Goal: Find specific page/section: Find specific page/section

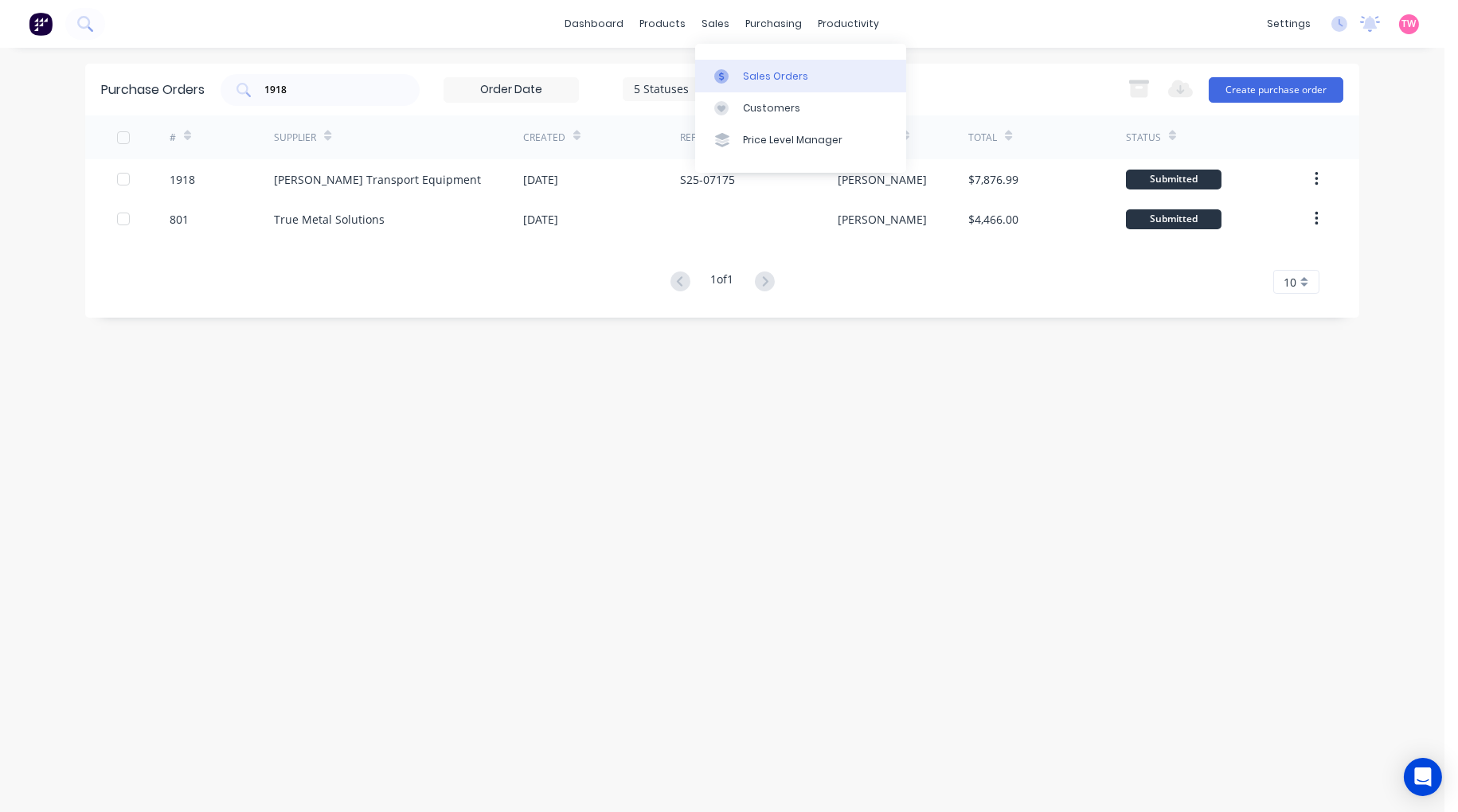
click at [761, 72] on div "Sales Orders" at bounding box center [776, 76] width 65 height 14
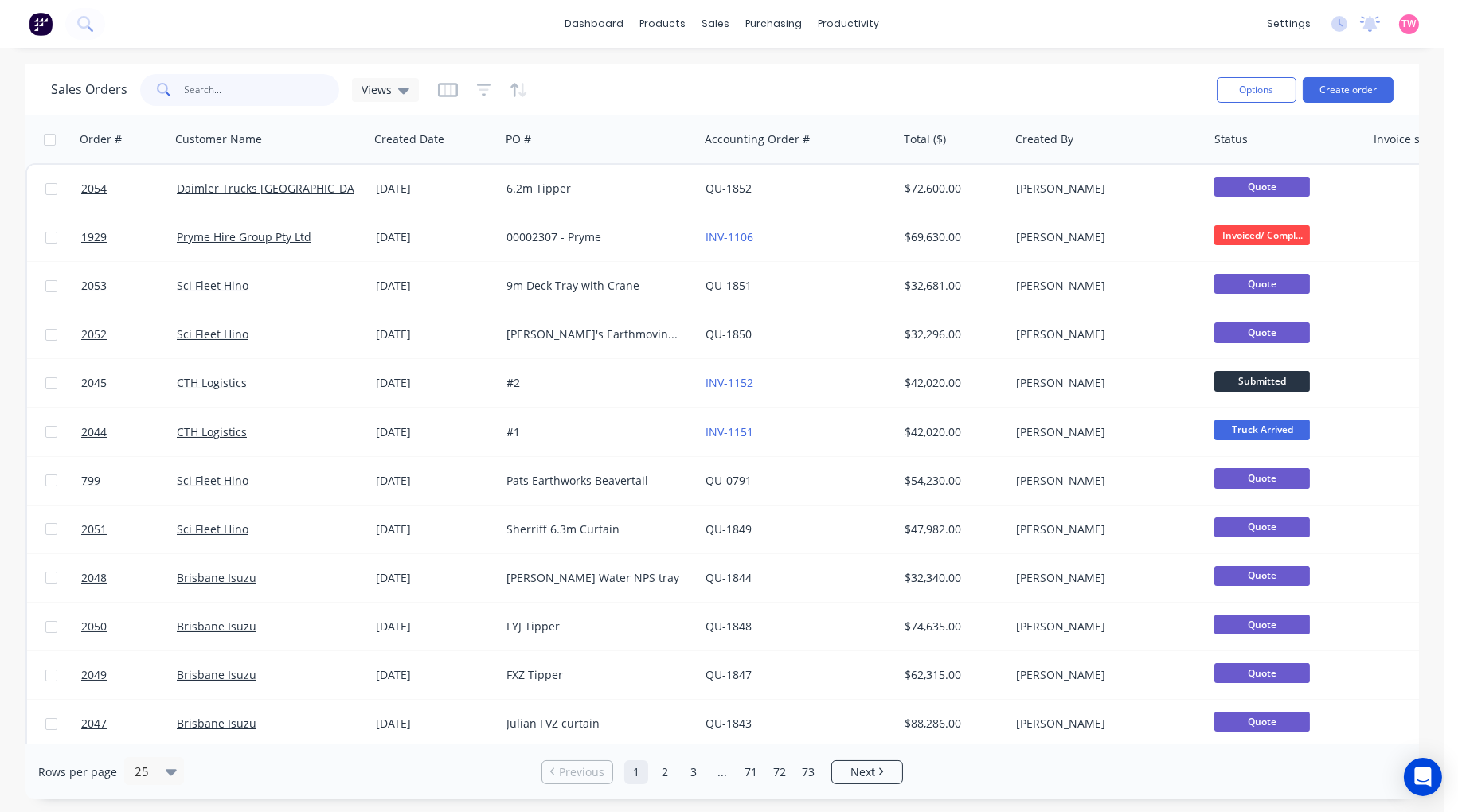
click at [213, 92] on input "text" at bounding box center [262, 90] width 155 height 32
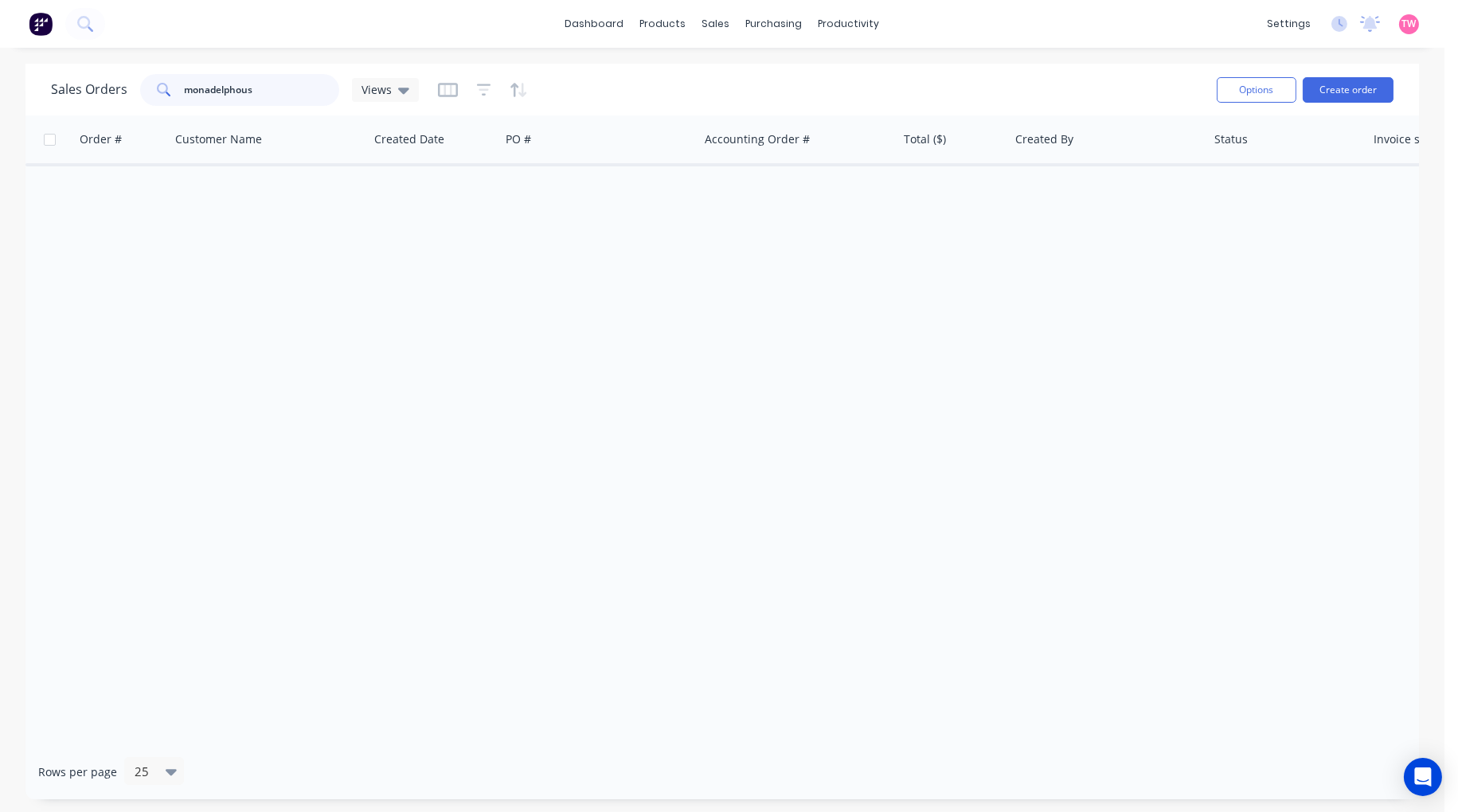
type input "monadelphous"
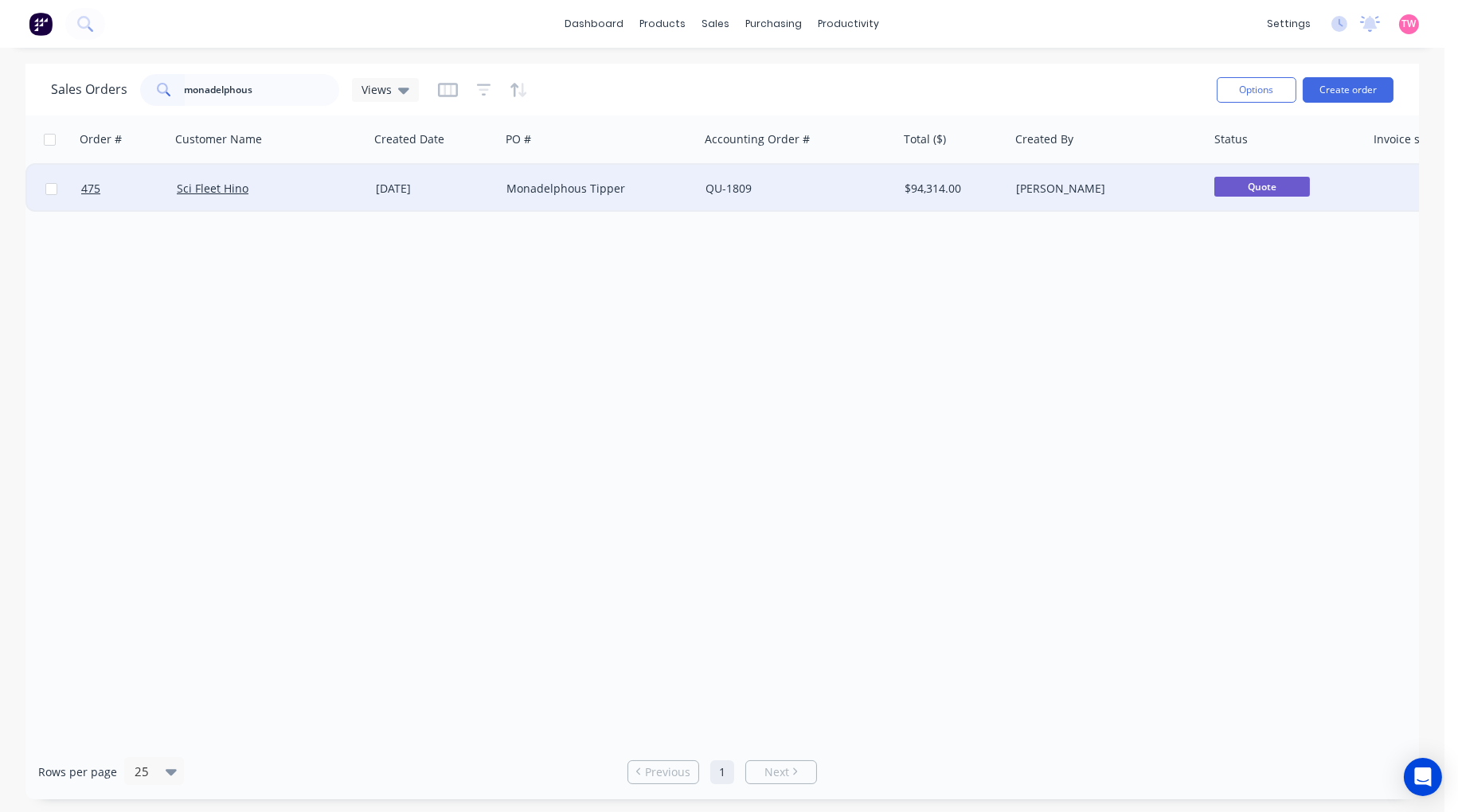
click at [284, 187] on div "Sci Fleet Hino" at bounding box center [265, 188] width 177 height 16
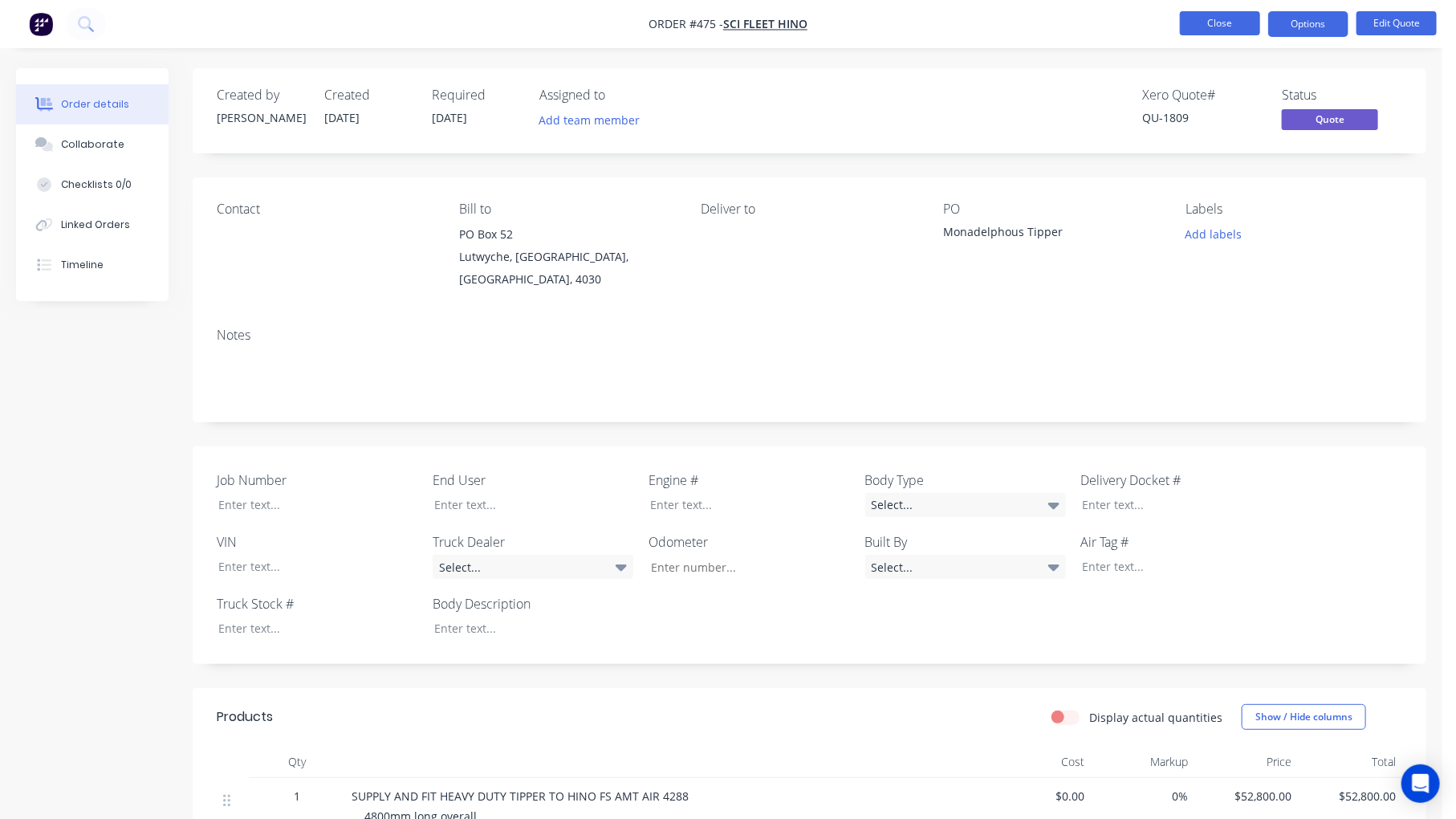
click at [1220, 21] on button "Close" at bounding box center [1220, 23] width 81 height 24
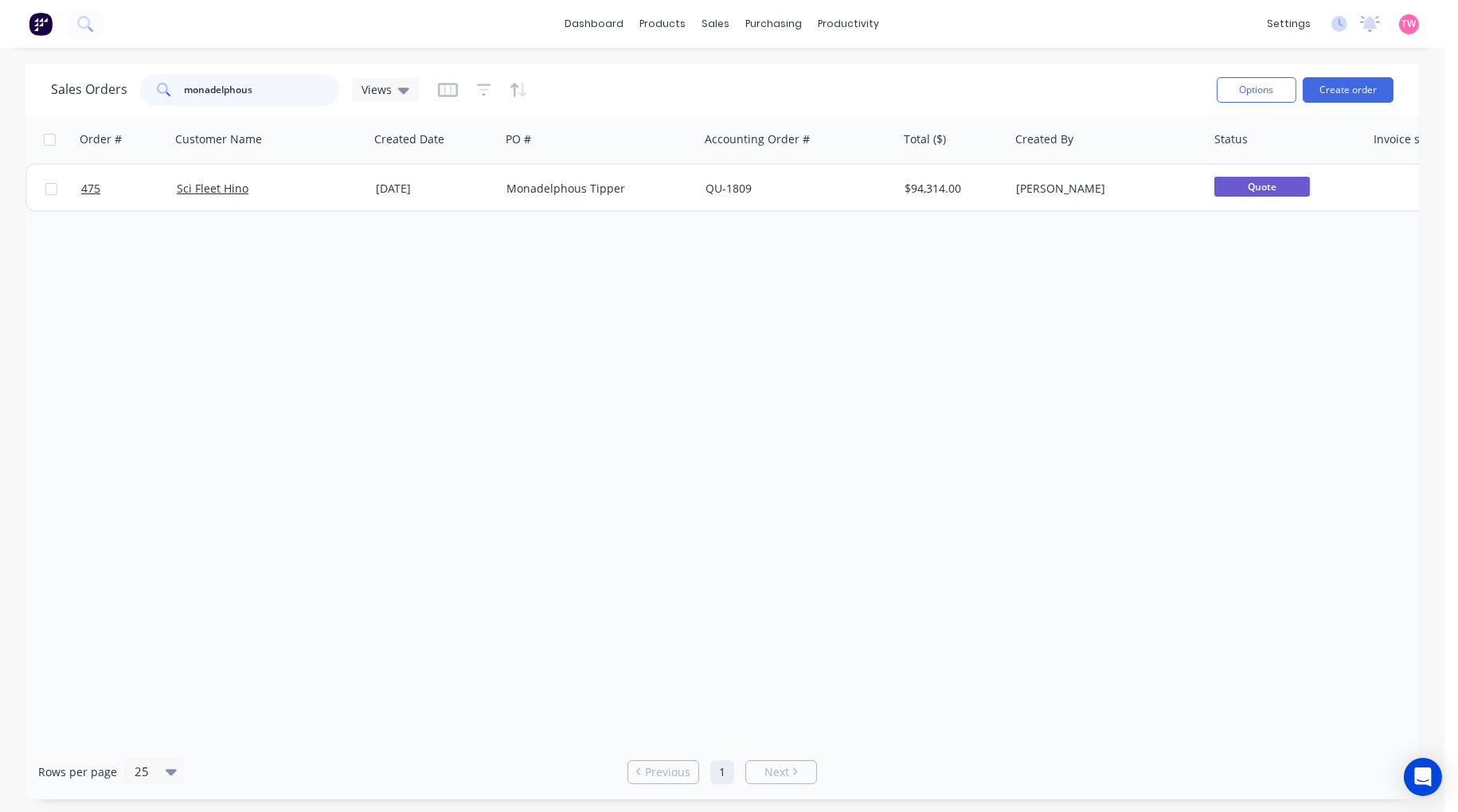
drag, startPoint x: 277, startPoint y: 92, endPoint x: 101, endPoint y: 87, distance: 176.1
click at [101, 92] on div "Sales Orders monadelphous Views" at bounding box center [235, 90] width 368 height 32
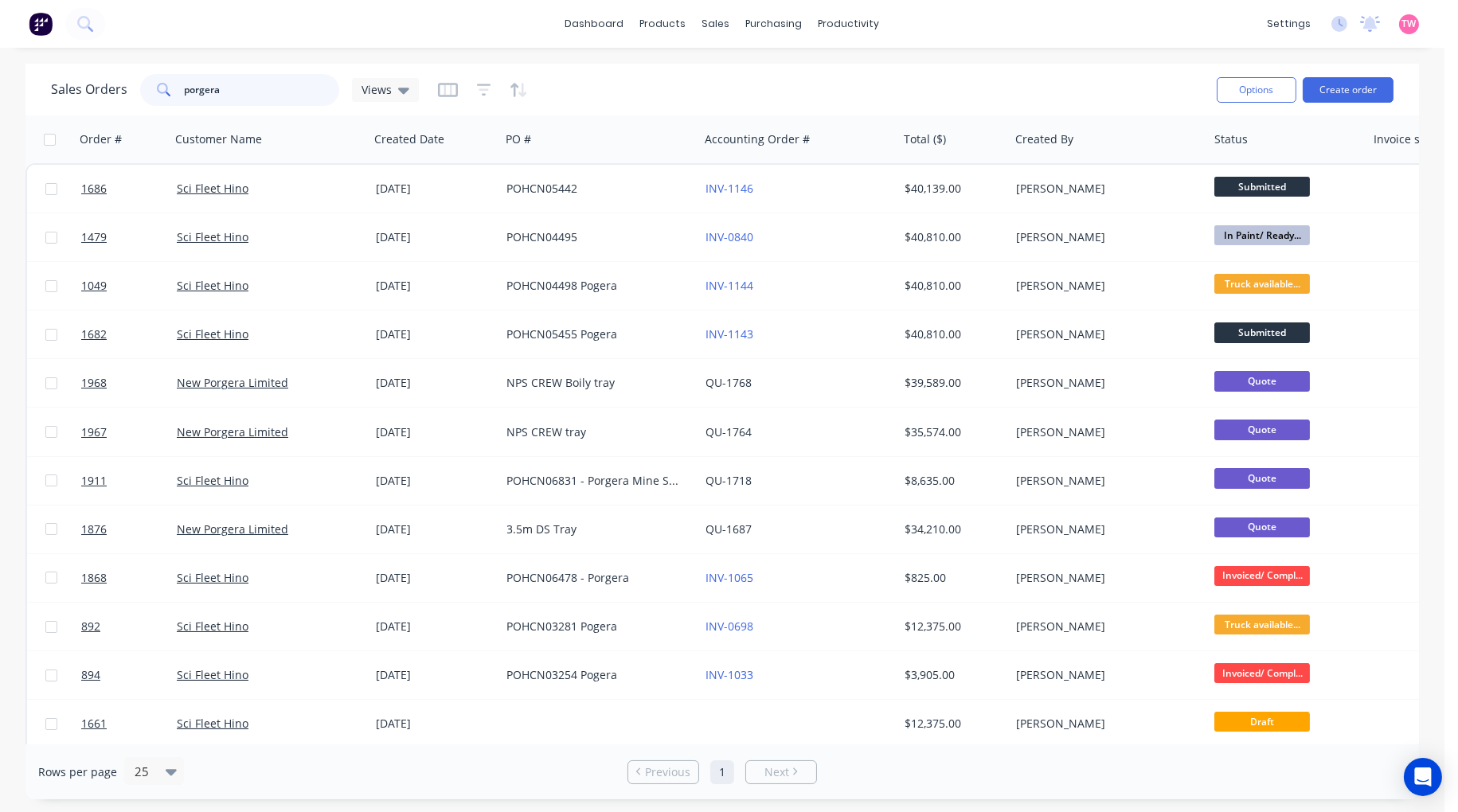
drag, startPoint x: 279, startPoint y: 97, endPoint x: 22, endPoint y: 92, distance: 257.0
click at [32, 97] on div "Sales Orders porgera Views Options Create order" at bounding box center [722, 89] width 1394 height 52
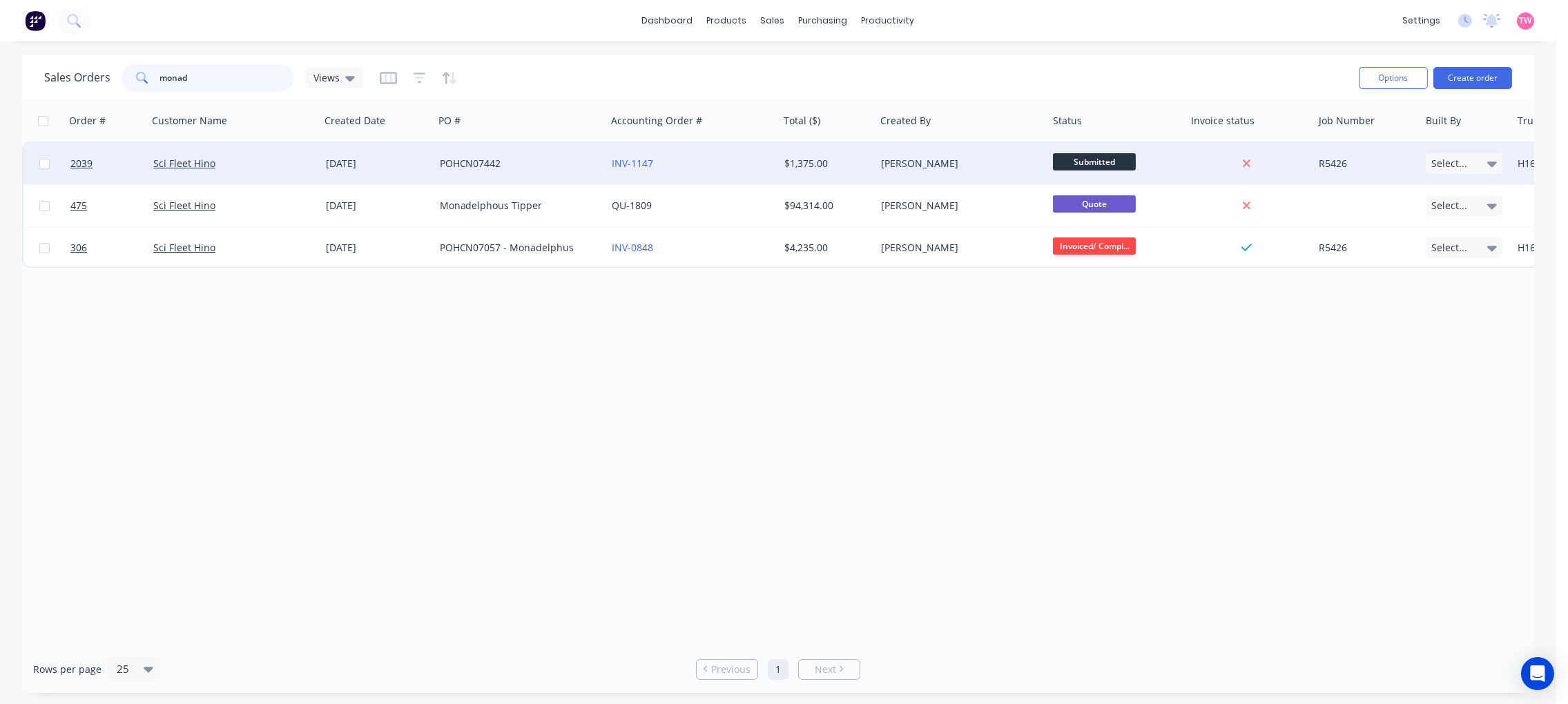
type input "monad"
click at [250, 159] on div "Sci Fleet Hino" at bounding box center [230, 163] width 153 height 14
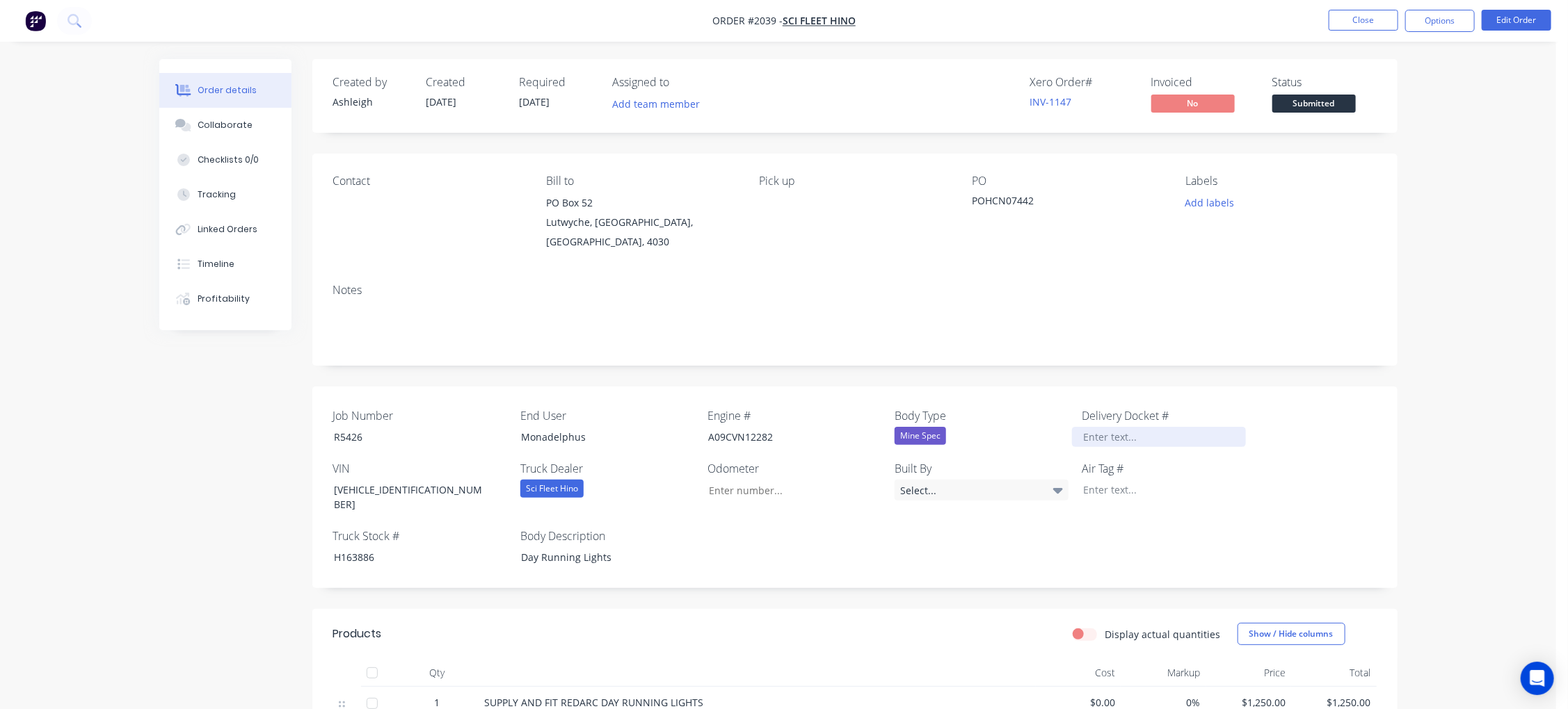
click at [1143, 427] on div at bounding box center [1158, 437] width 174 height 20
click at [383, 480] on div "[VEHICLE_IDENTIFICATION_NUMBER]" at bounding box center [410, 497] width 174 height 35
click at [266, 457] on div "Created by [PERSON_NAME] Created [DATE] Required [DATE] Assigned to Add team me…" at bounding box center [778, 514] width 1238 height 911
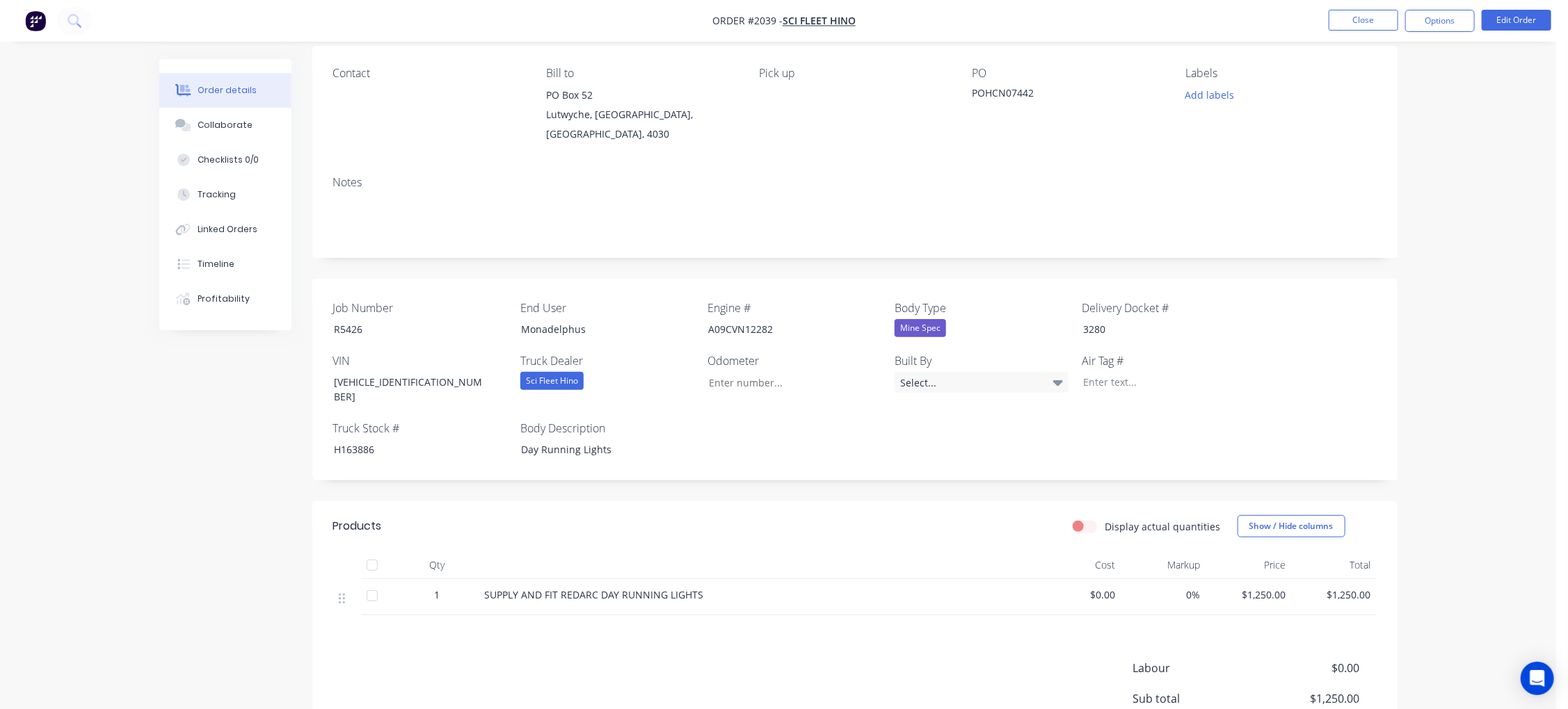
scroll to position [107, 0]
click at [1273, 26] on button "Close" at bounding box center [1364, 20] width 70 height 21
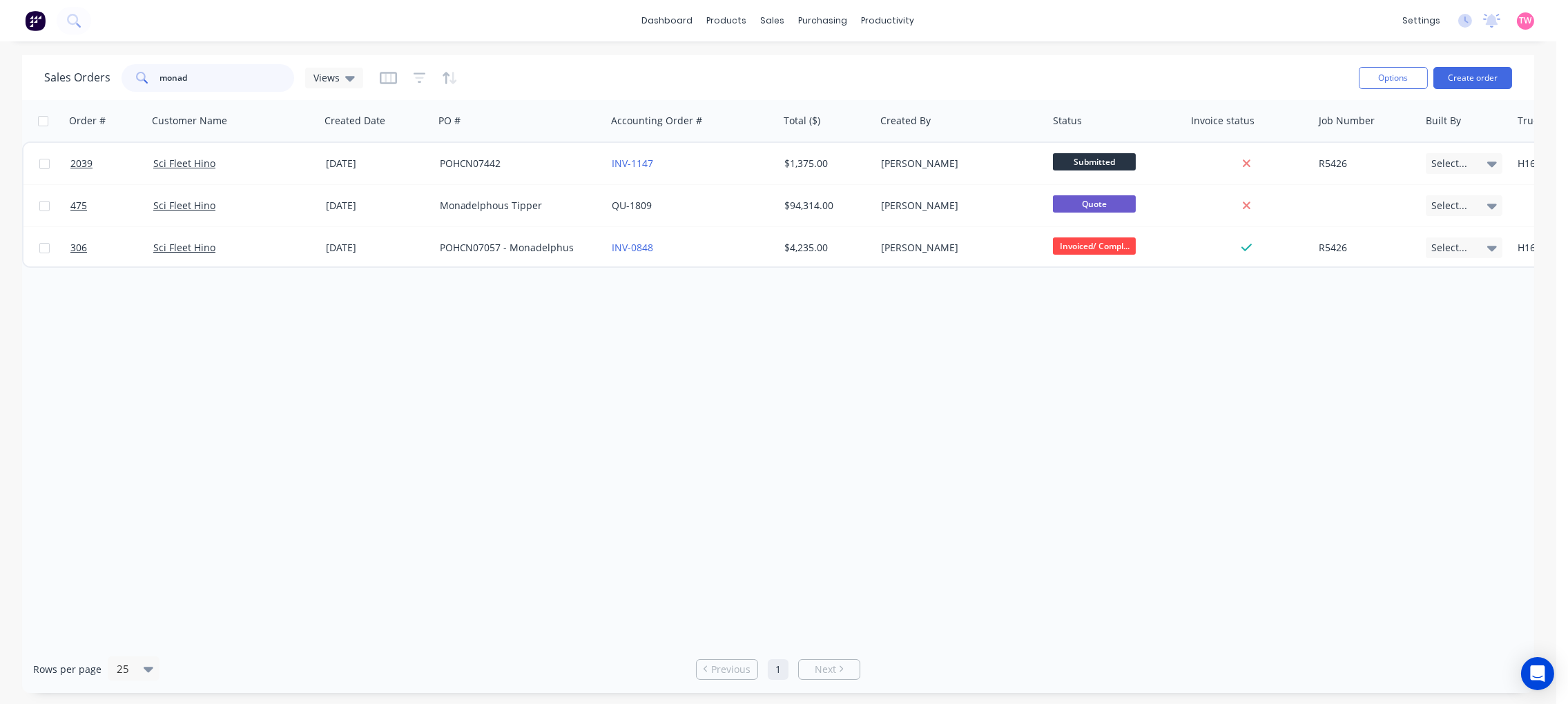
drag, startPoint x: 185, startPoint y: 78, endPoint x: 131, endPoint y: 71, distance: 54.5
click at [134, 74] on div "monad" at bounding box center [207, 78] width 173 height 27
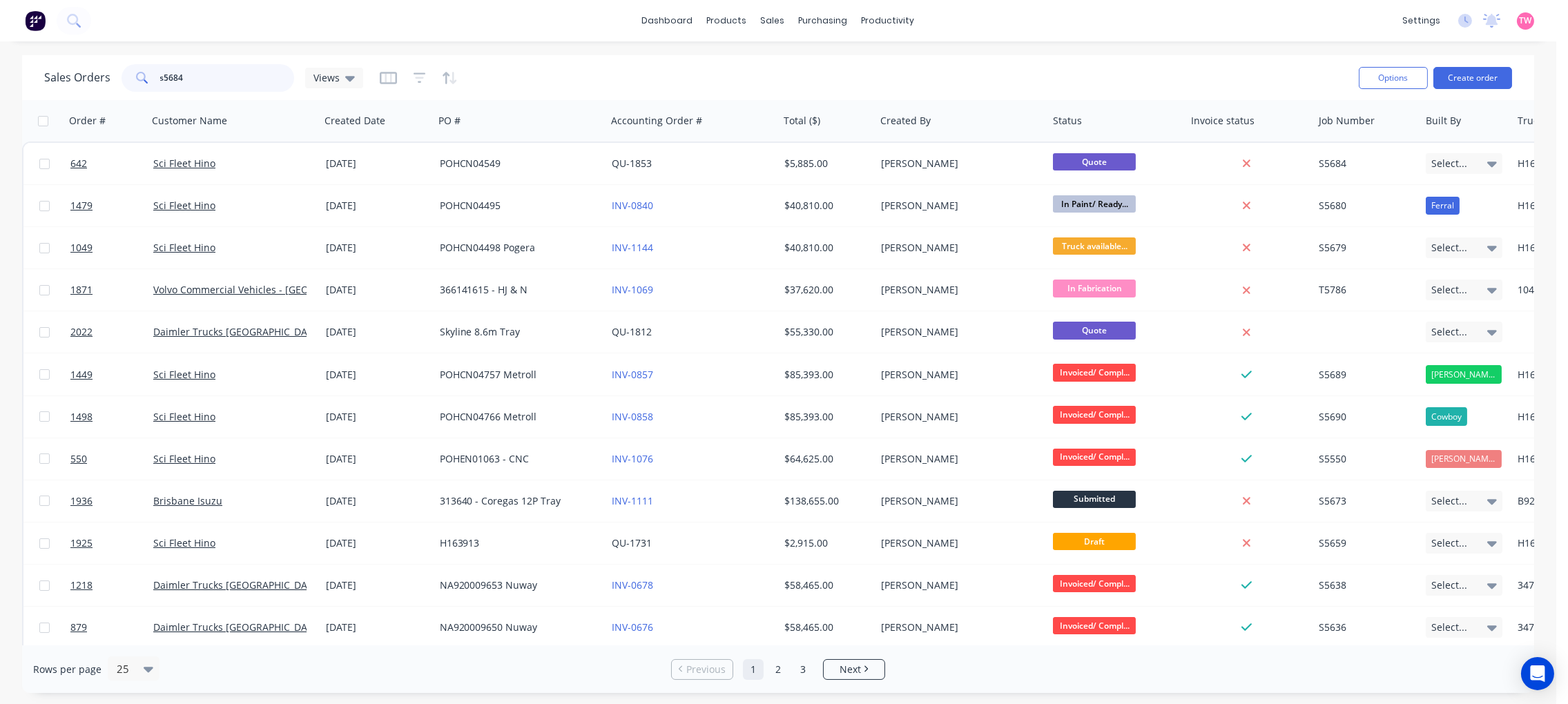
type input "s5684"
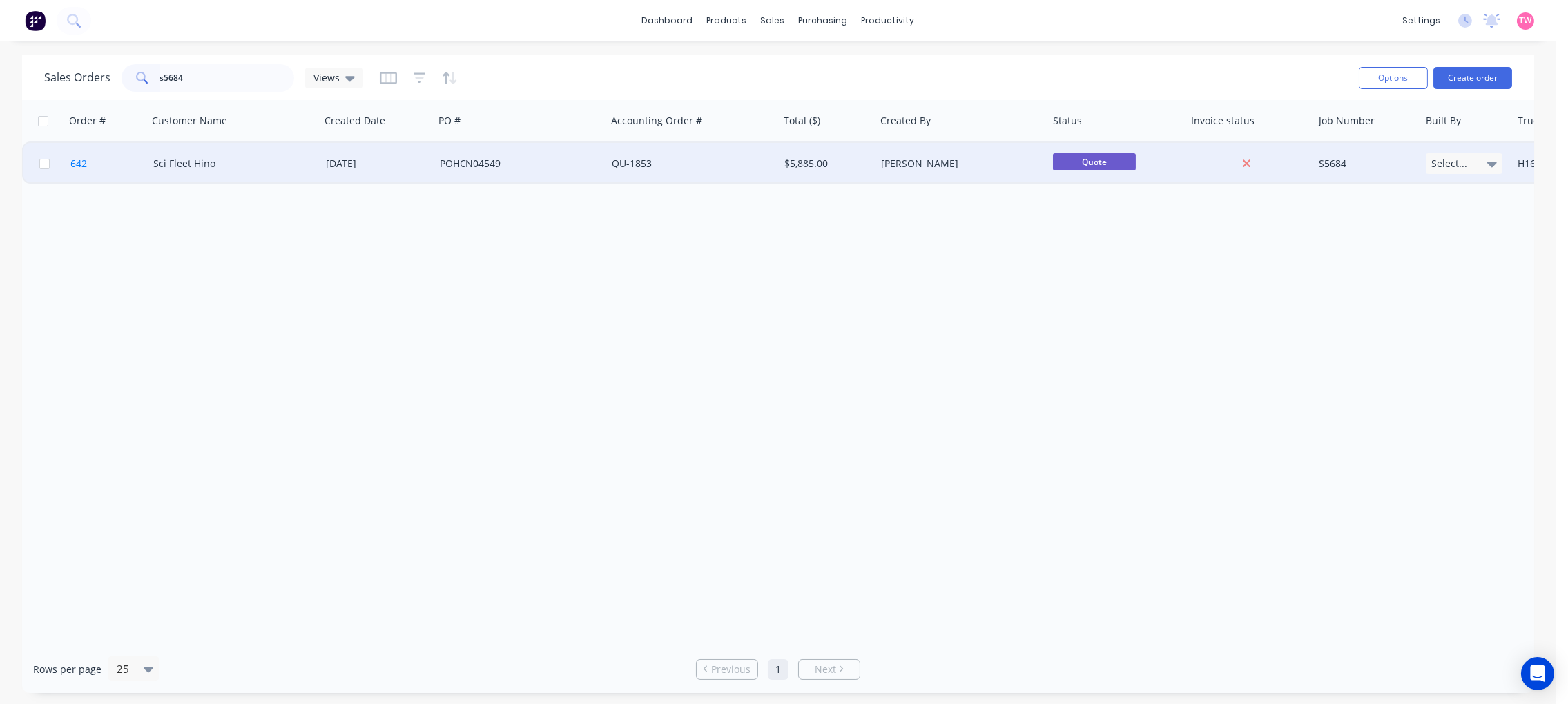
click at [116, 160] on link "642" at bounding box center [111, 163] width 83 height 41
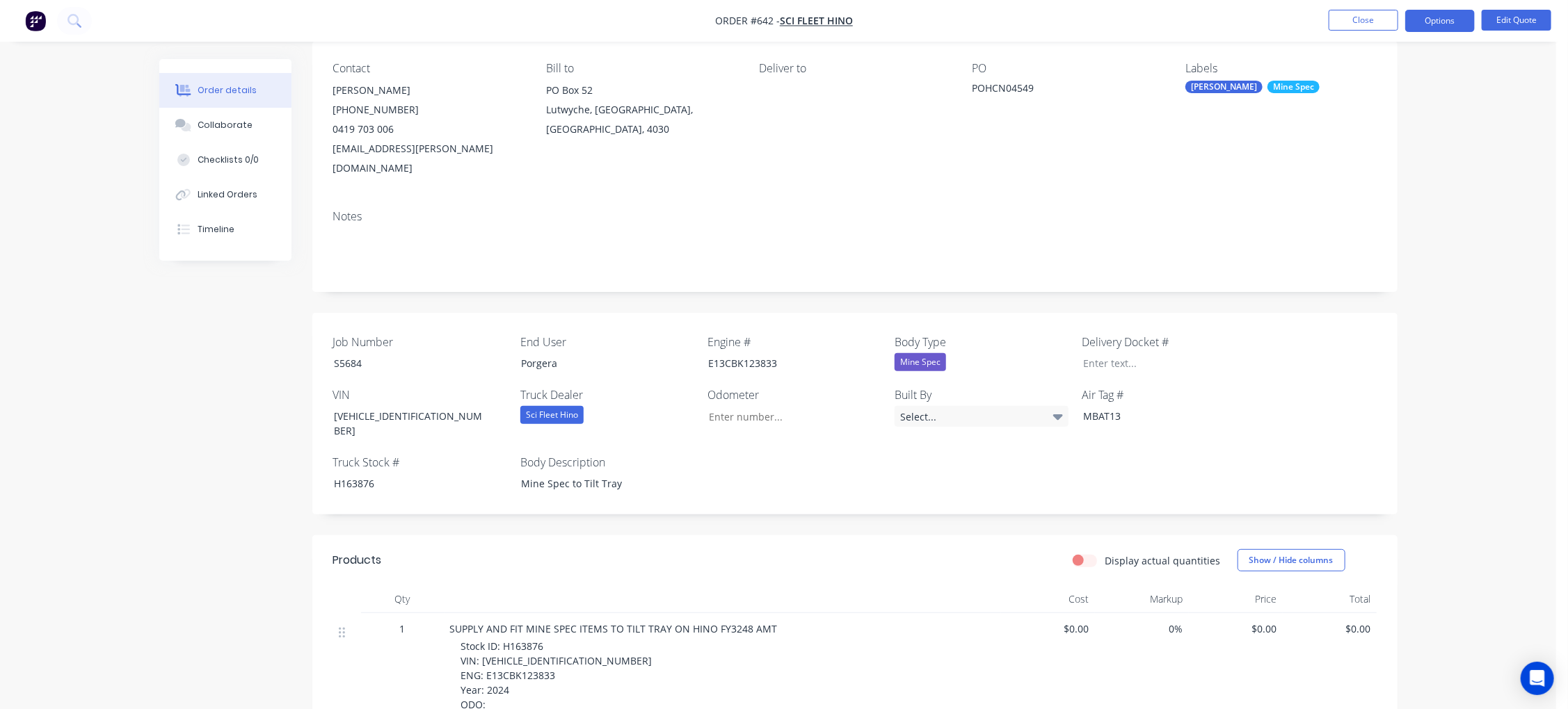
scroll to position [129, 0]
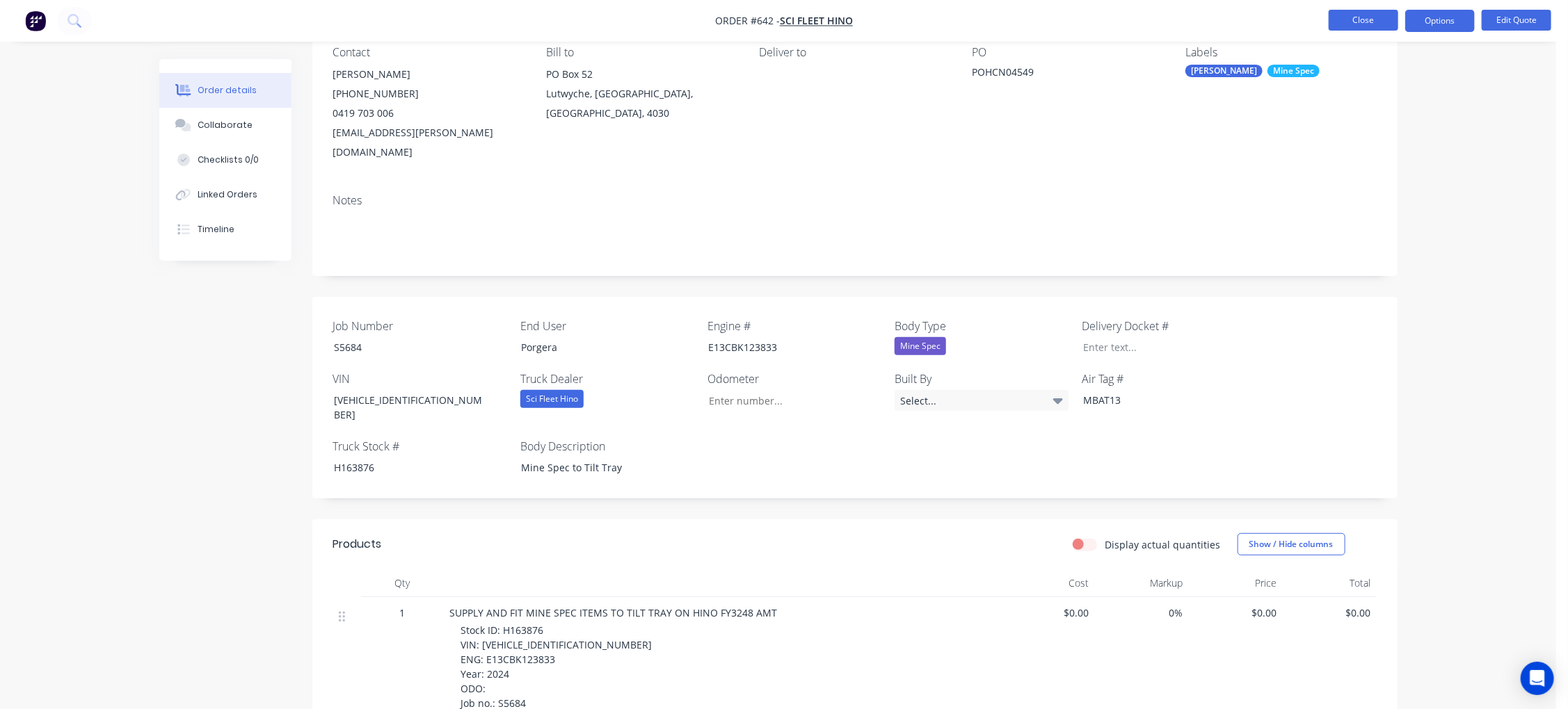
click at [1273, 19] on button "Close" at bounding box center [1364, 20] width 70 height 21
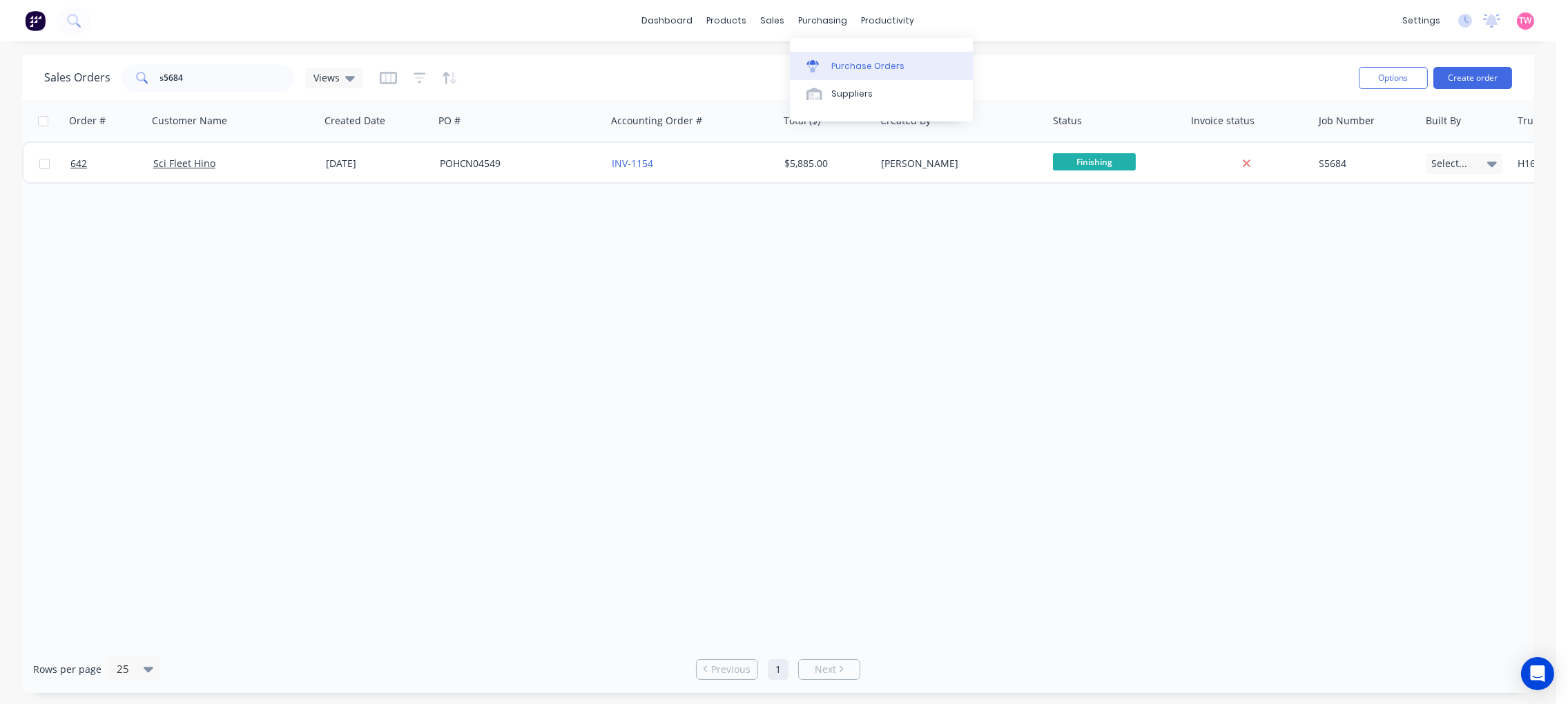
click at [850, 63] on div "Purchase Orders" at bounding box center [867, 66] width 73 height 12
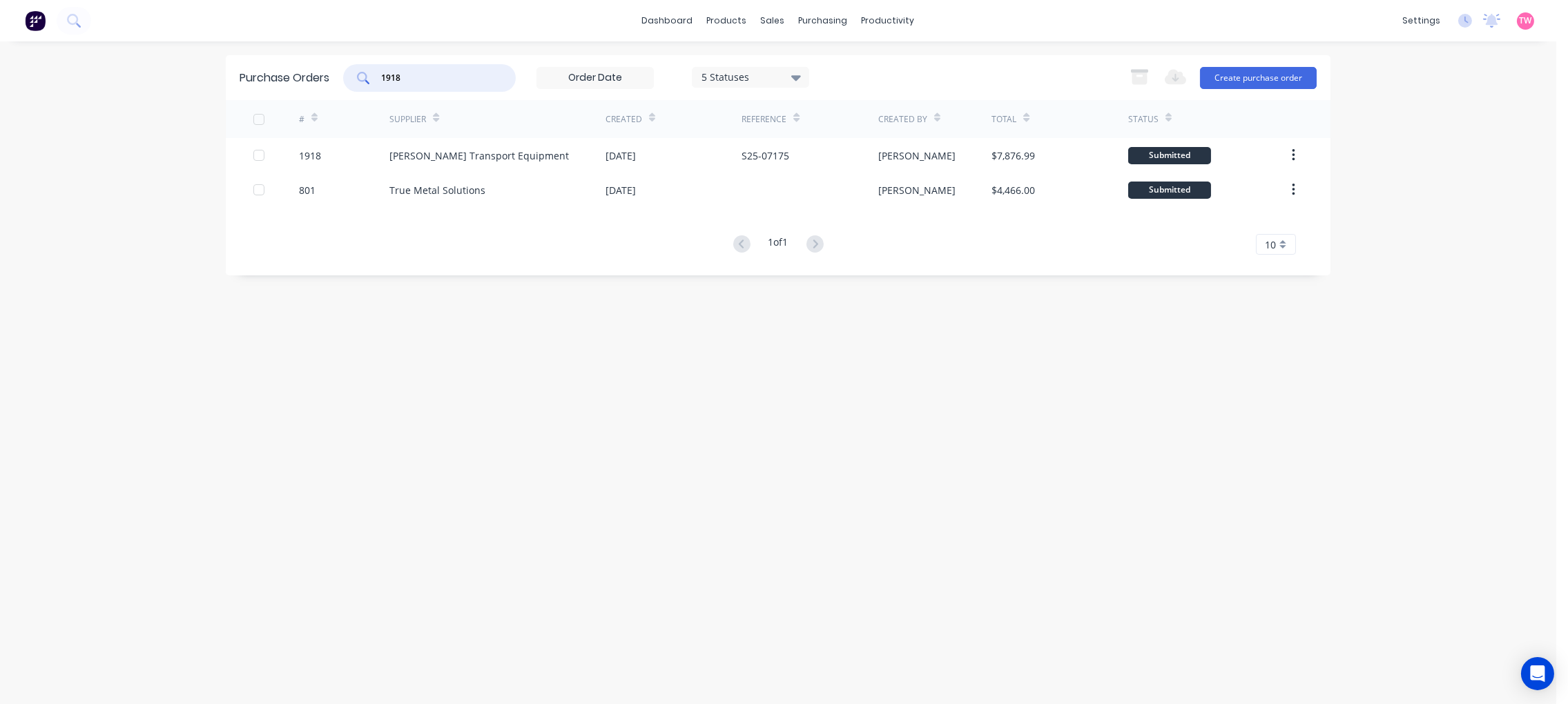
drag, startPoint x: 442, startPoint y: 76, endPoint x: 334, endPoint y: 74, distance: 108.0
click at [334, 74] on div "Purchase Orders 1918 5 Statuses 5 Statuses Export to Excel (XLSX) Create purcha…" at bounding box center [778, 77] width 1104 height 45
paste input "866"
type input "1866"
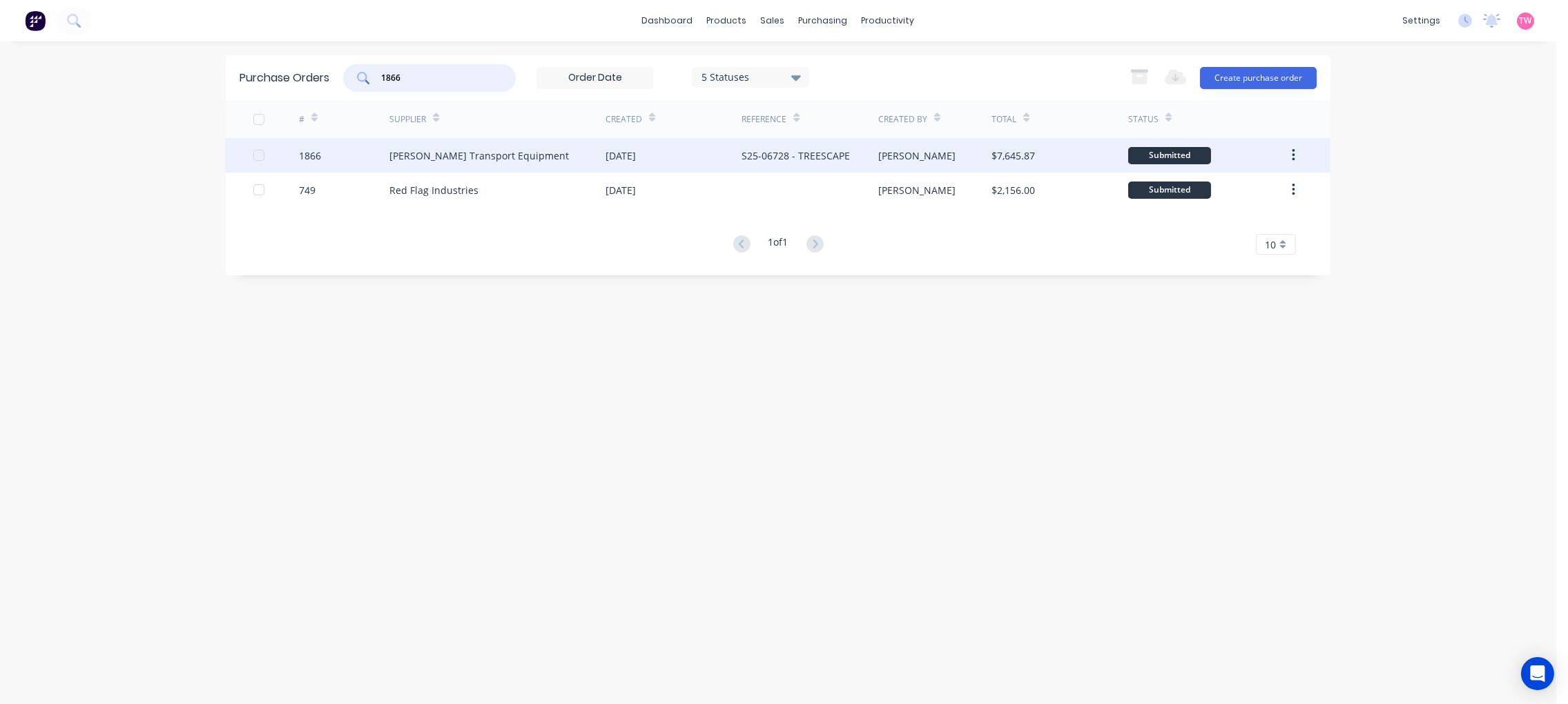
click at [309, 155] on div "1866" at bounding box center [310, 156] width 22 height 14
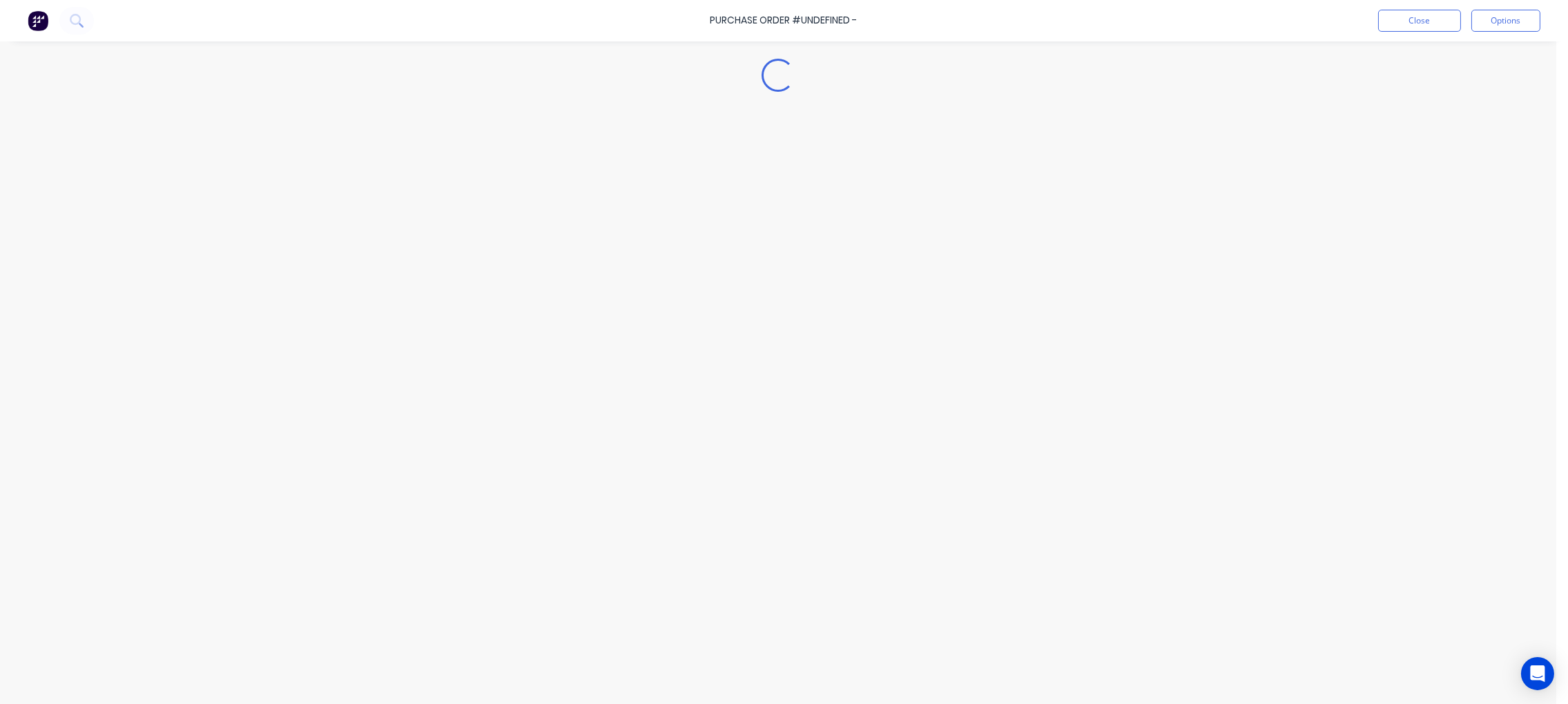
type textarea "x"
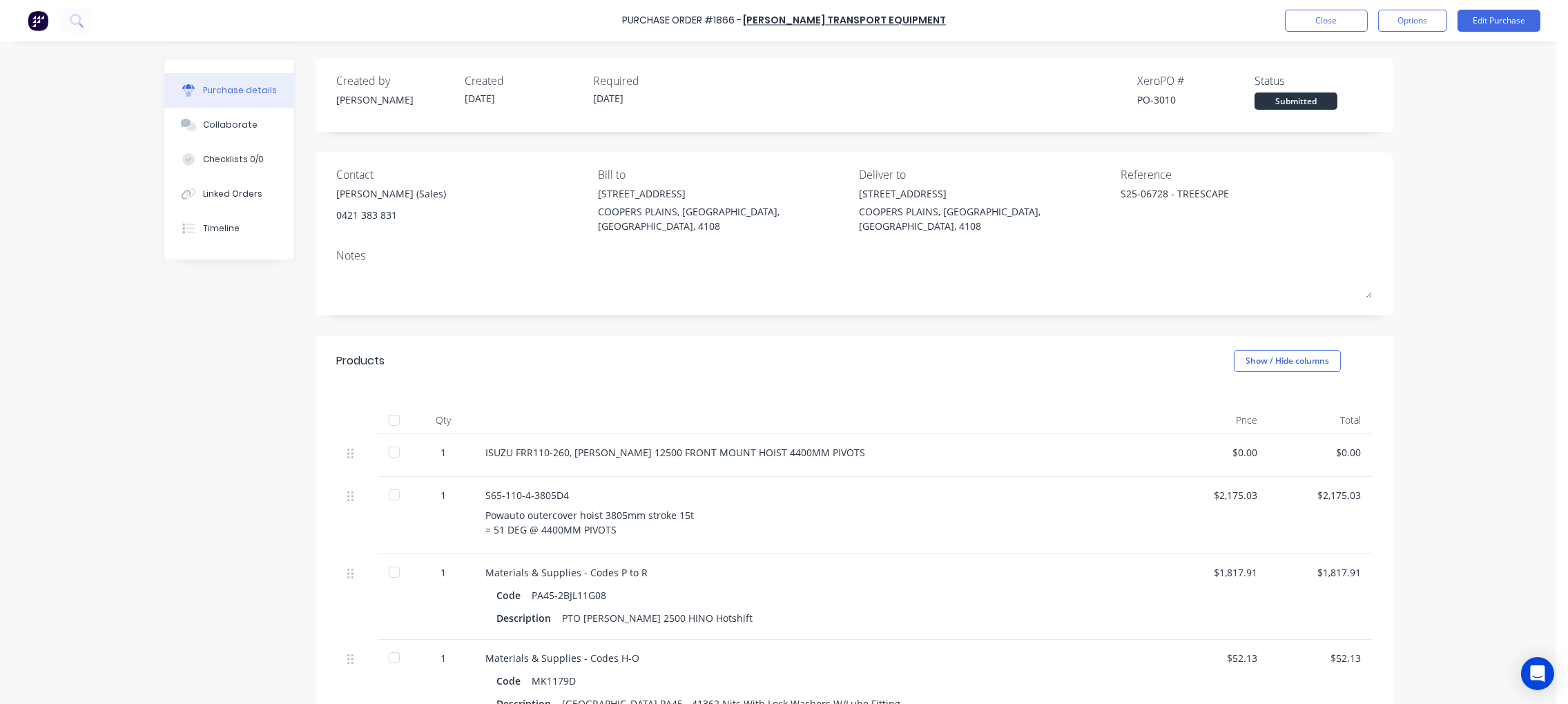
click at [1161, 98] on div "PO-3010" at bounding box center [1195, 100] width 117 height 14
copy div "3010"
